Goal: Transaction & Acquisition: Purchase product/service

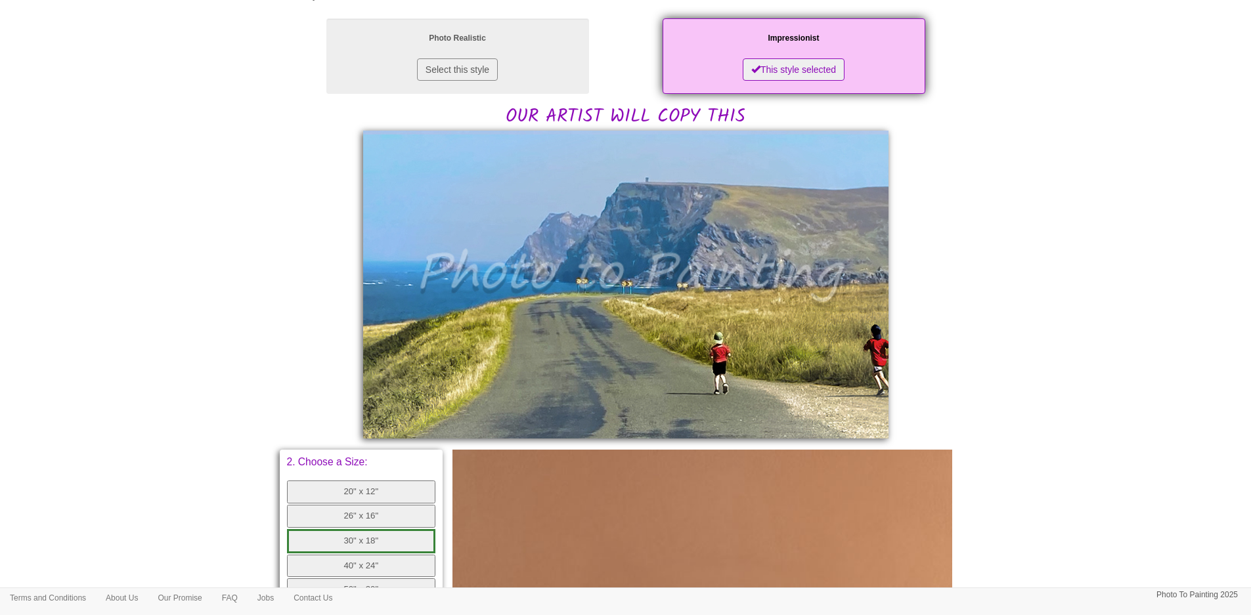
scroll to position [263, 0]
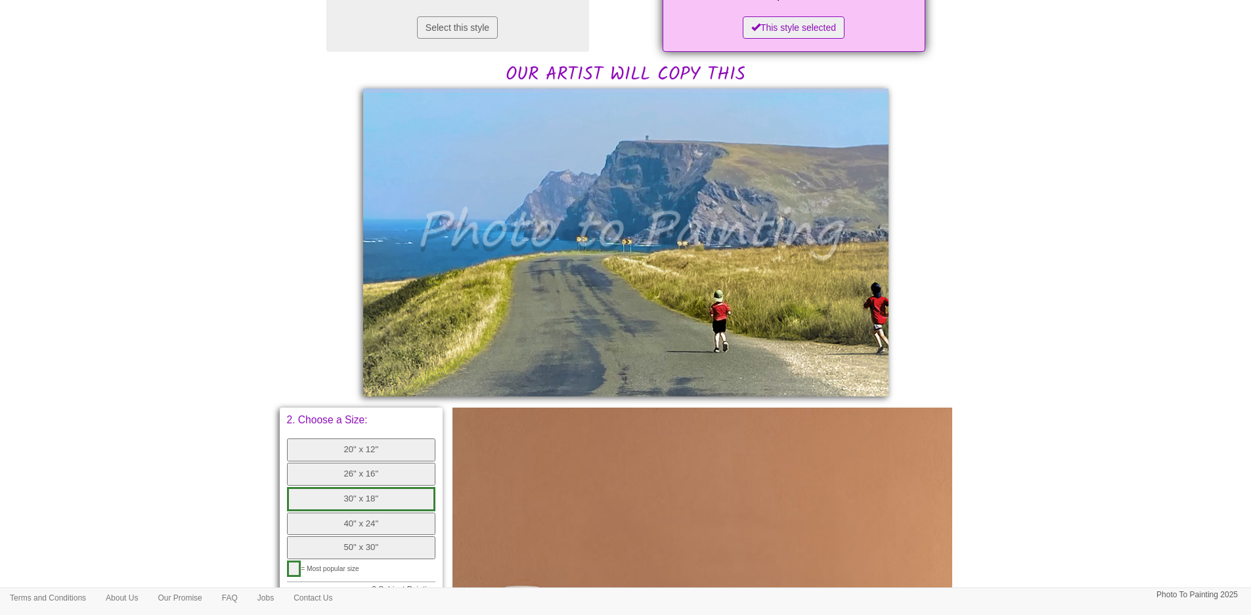
click at [339, 501] on button "30" x 18"" at bounding box center [361, 499] width 149 height 24
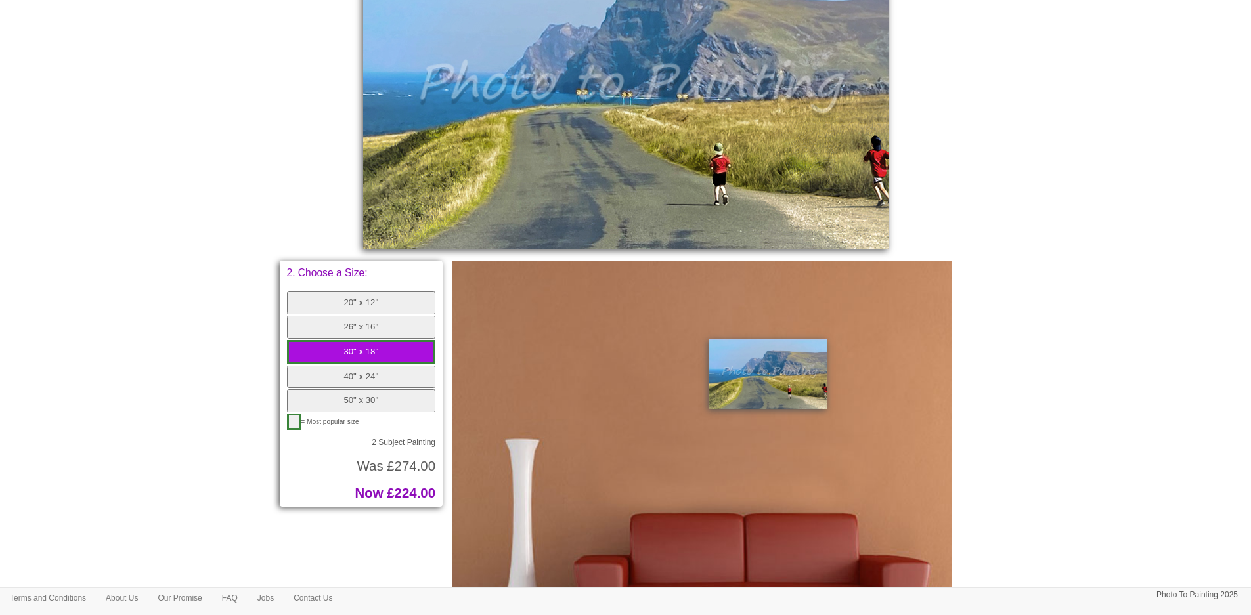
scroll to position [525, 0]
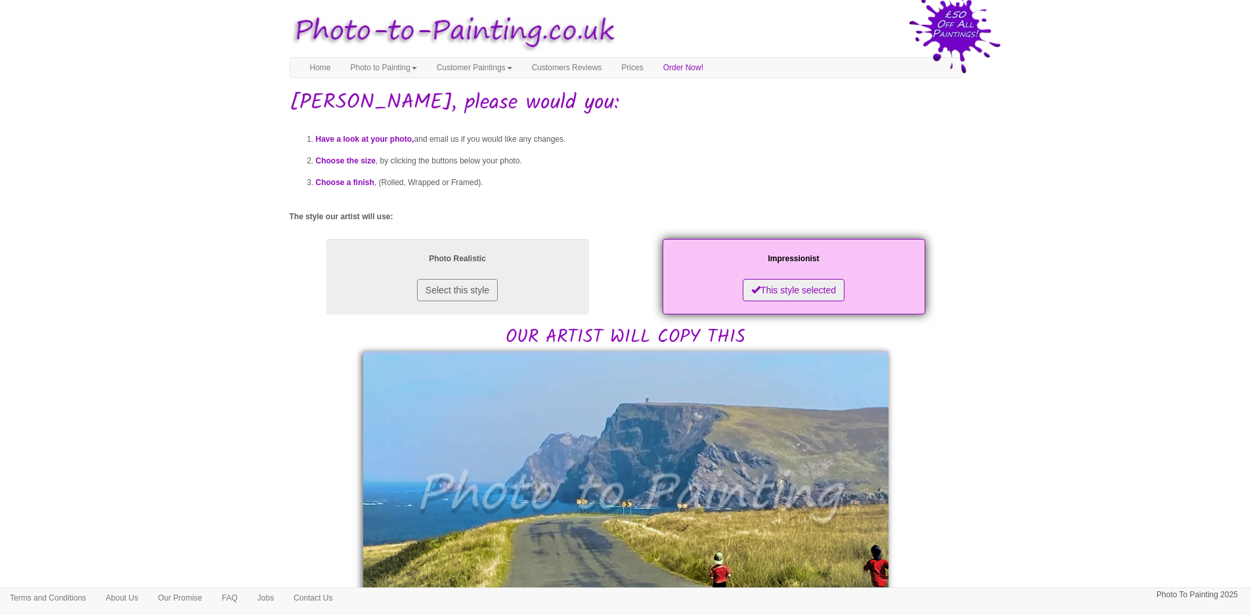
scroll to position [525, 0]
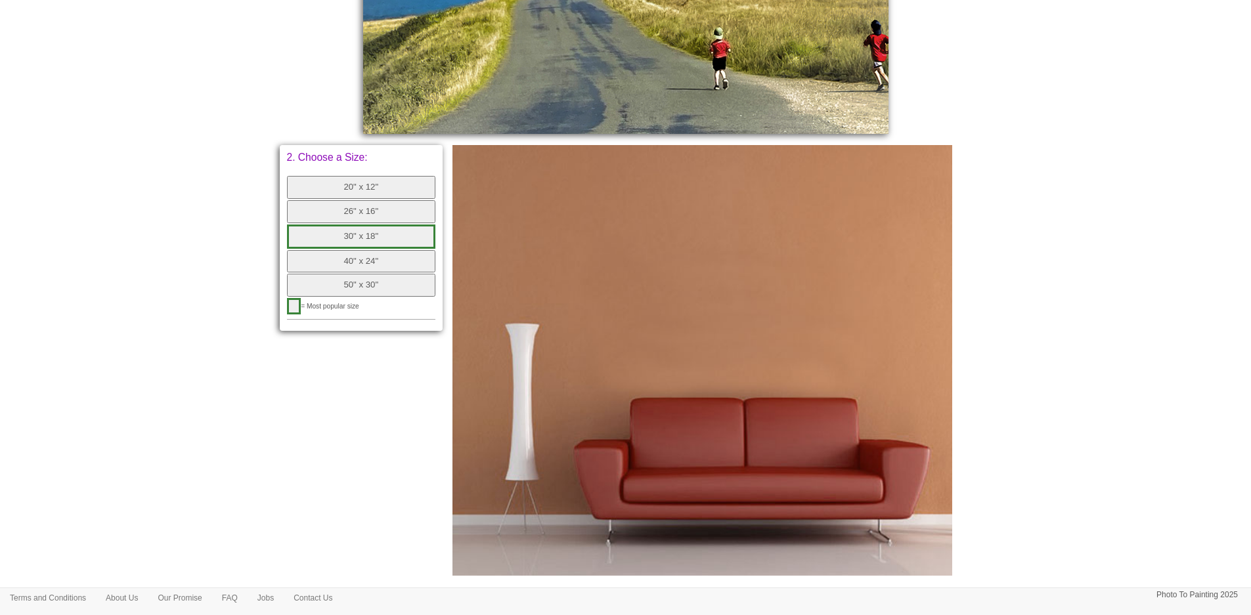
click at [395, 234] on button "30" x 18"" at bounding box center [361, 237] width 149 height 24
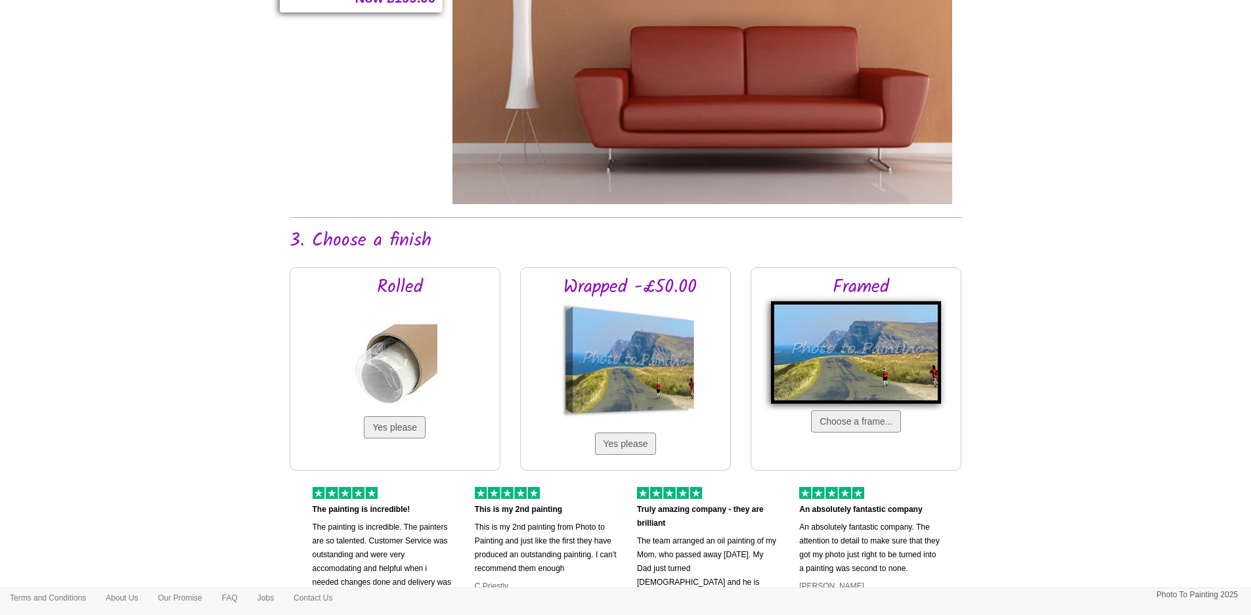
scroll to position [1051, 0]
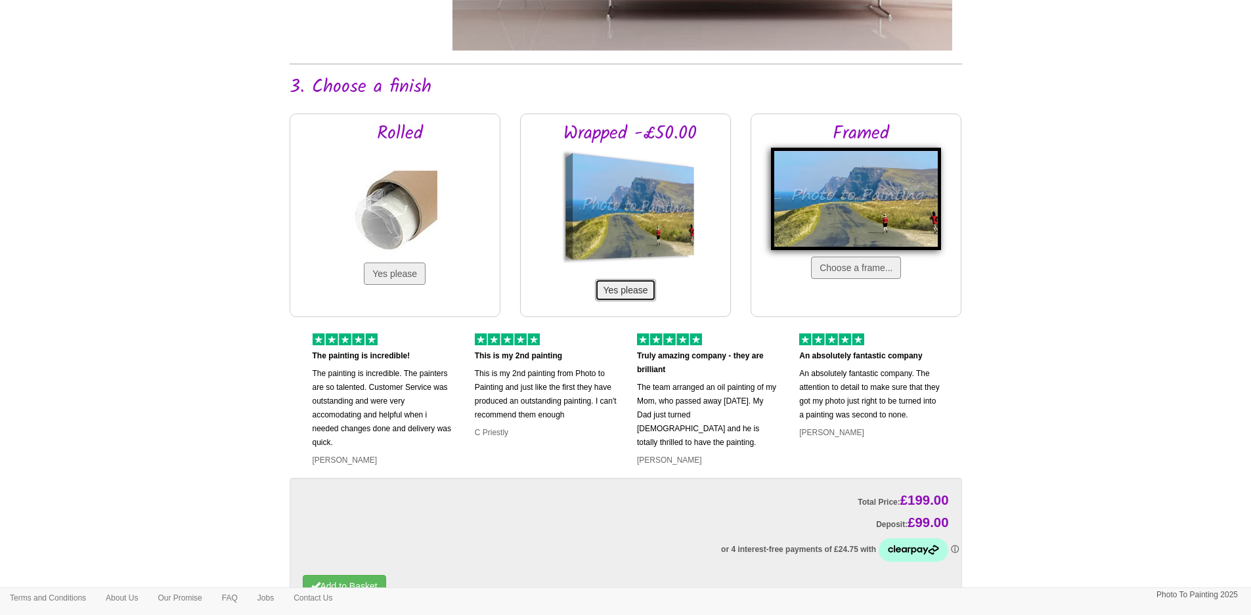
click at [636, 286] on button "Yes please" at bounding box center [626, 290] width 62 height 22
